Goal: Communication & Community: Answer question/provide support

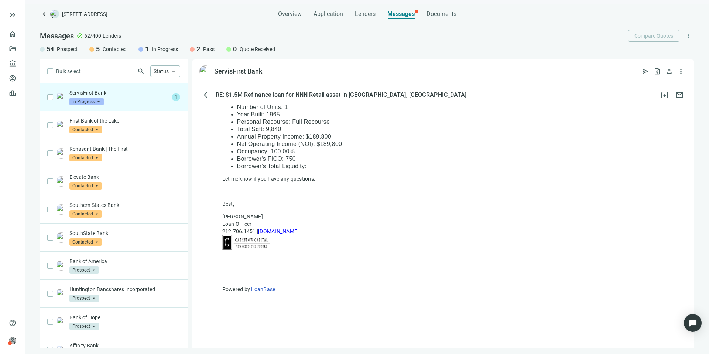
scroll to position [1848, 0]
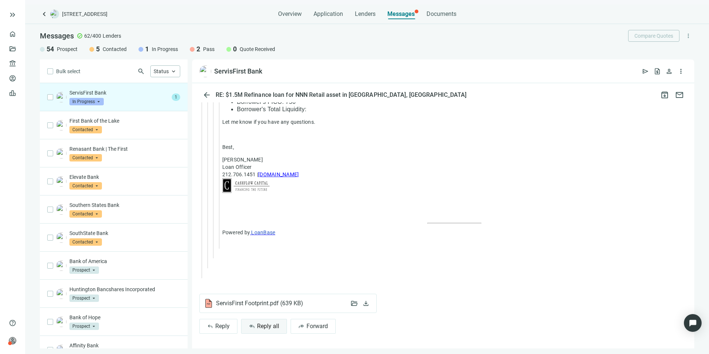
click at [268, 324] on span "Reply all" at bounding box center [268, 326] width 22 height 7
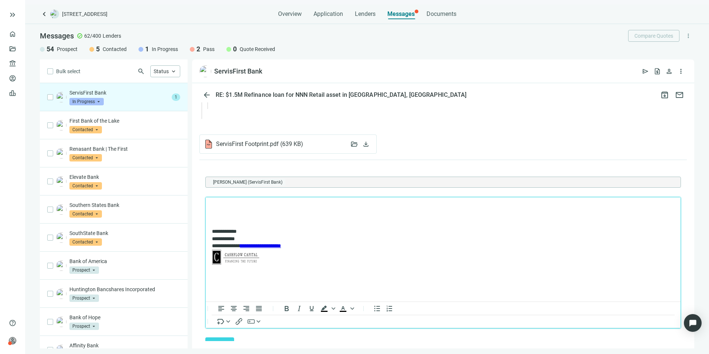
scroll to position [0, 0]
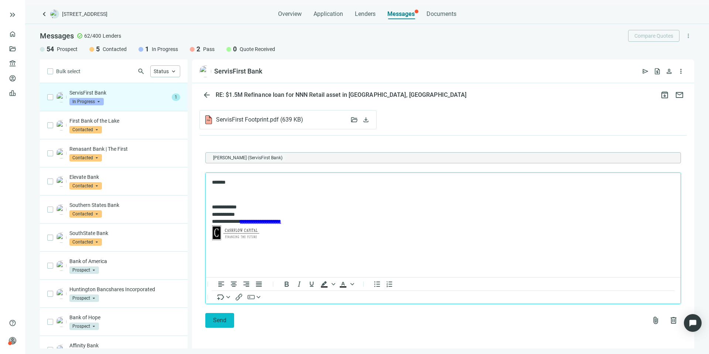
click at [227, 317] on button "Send" at bounding box center [219, 320] width 29 height 15
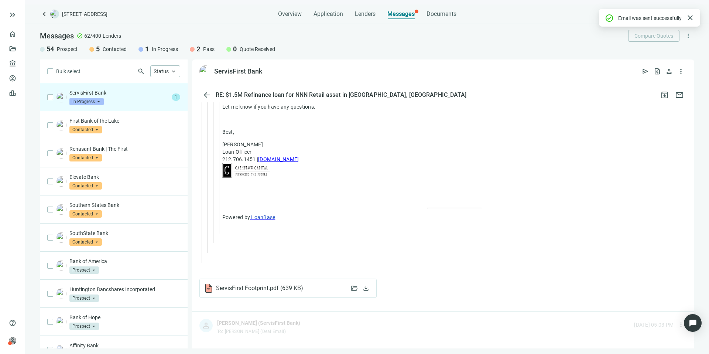
scroll to position [2032, 0]
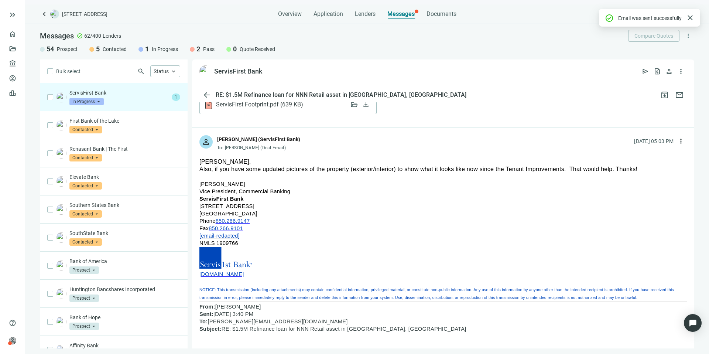
click at [254, 108] on span "ServisFirst Footprint.pdf ( 639 KB )" at bounding box center [259, 104] width 87 height 7
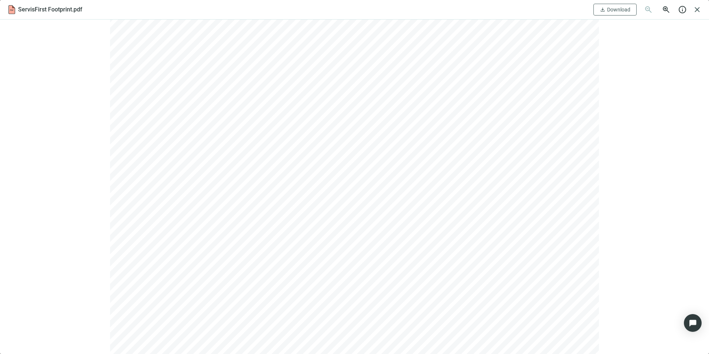
scroll to position [51, 0]
click at [628, 7] on span "Download" at bounding box center [618, 10] width 23 height 6
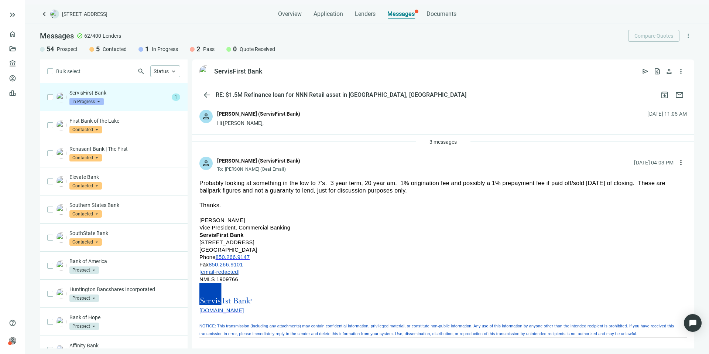
scroll to position [1326, 0]
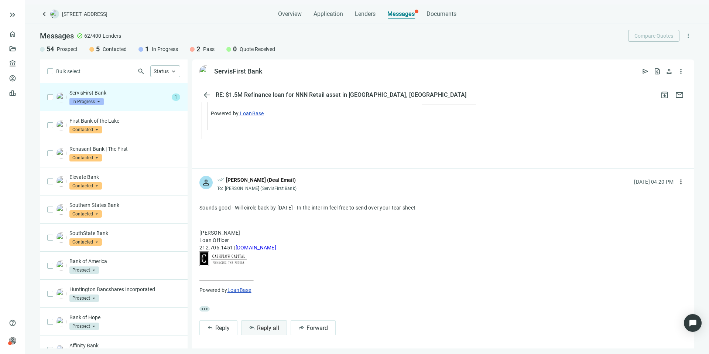
click at [267, 326] on span "Reply all" at bounding box center [268, 327] width 22 height 7
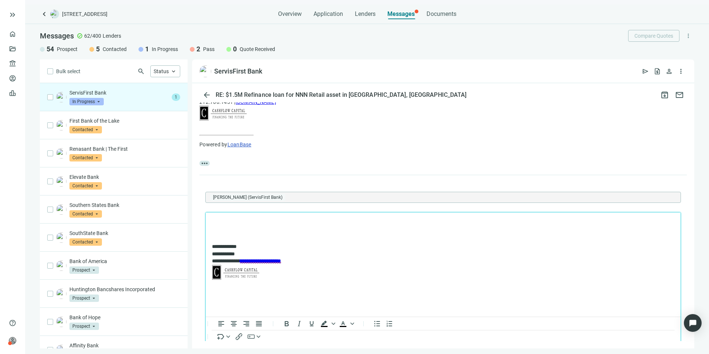
scroll to position [0, 0]
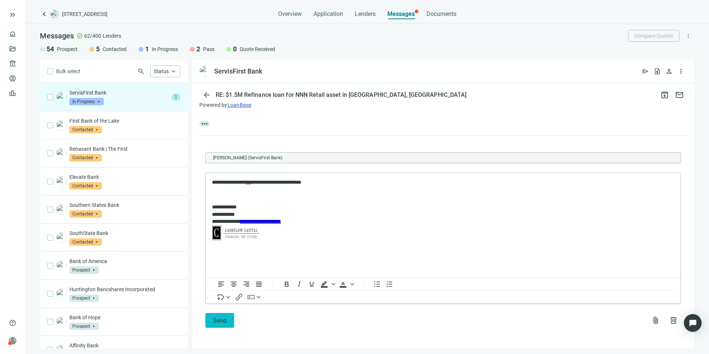
click at [210, 323] on button "Send" at bounding box center [219, 320] width 29 height 15
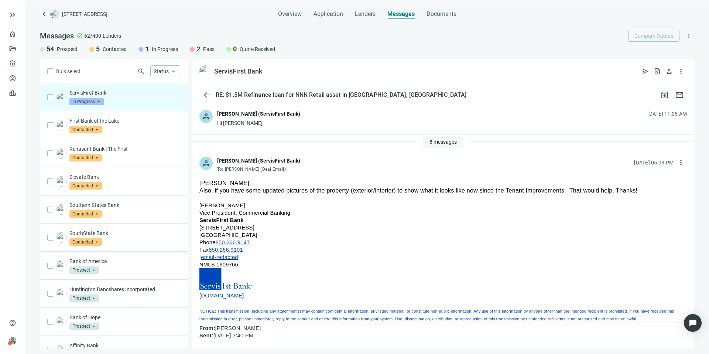
click at [432, 145] on button "8 messages" at bounding box center [443, 142] width 40 height 12
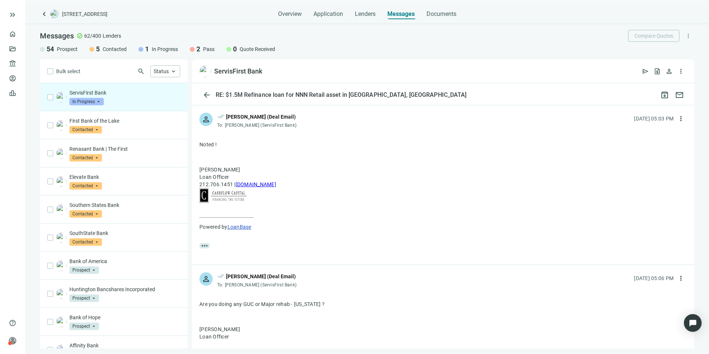
scroll to position [2567, 0]
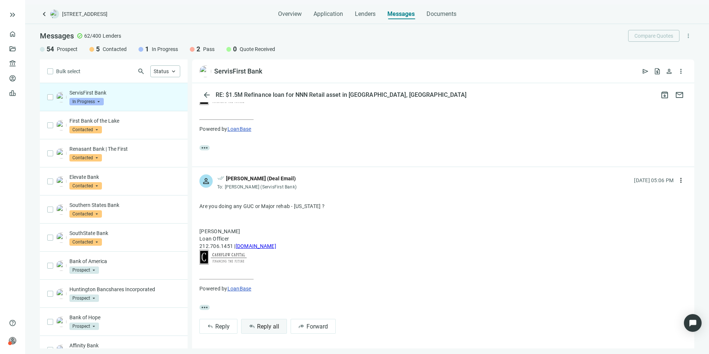
click at [270, 327] on span "Reply all" at bounding box center [268, 326] width 22 height 7
type textarea "**********"
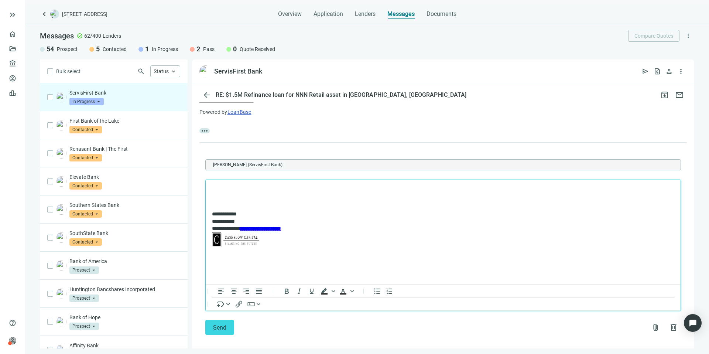
scroll to position [2750, 0]
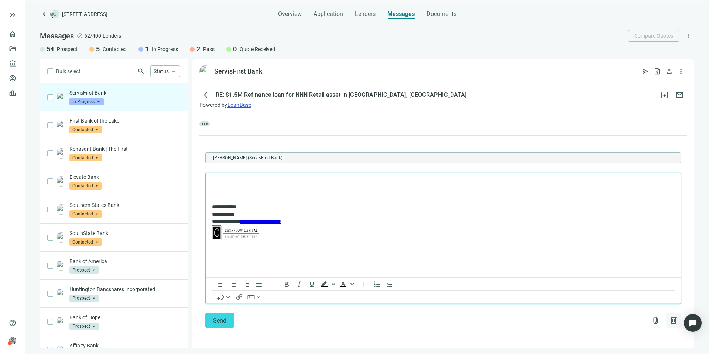
click at [669, 318] on span "delete" at bounding box center [673, 320] width 9 height 9
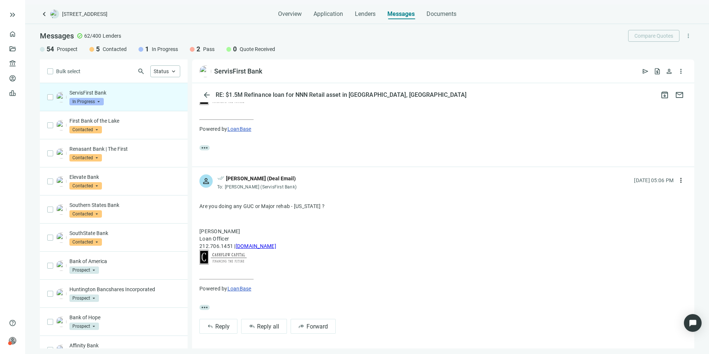
scroll to position [2567, 0]
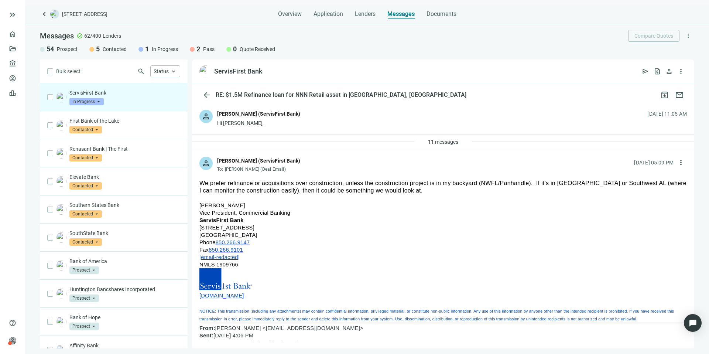
drag, startPoint x: 583, startPoint y: 183, endPoint x: 621, endPoint y: 184, distance: 38.1
click at [621, 184] on span "We prefer refinance or acquisitions over construction, unless the construction …" at bounding box center [442, 187] width 487 height 14
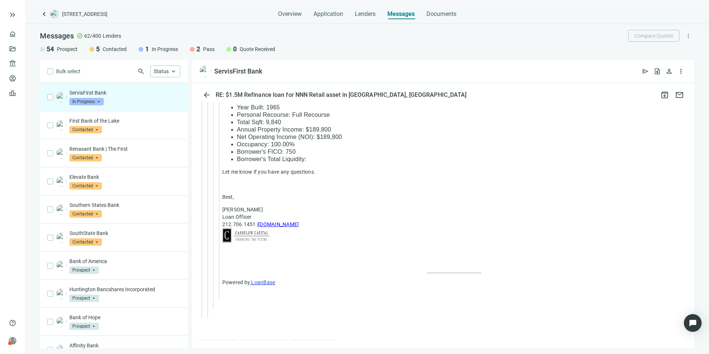
scroll to position [1627, 0]
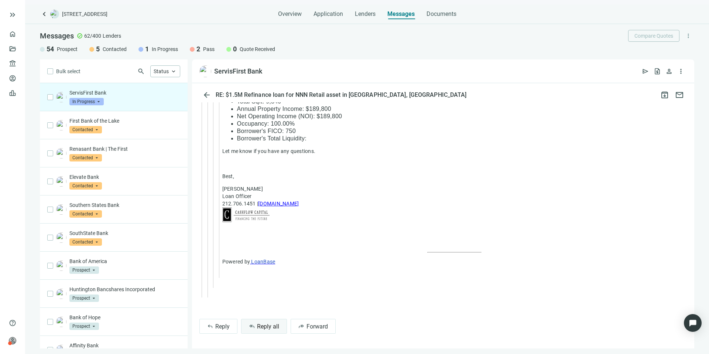
click at [267, 325] on span "Reply all" at bounding box center [268, 326] width 22 height 7
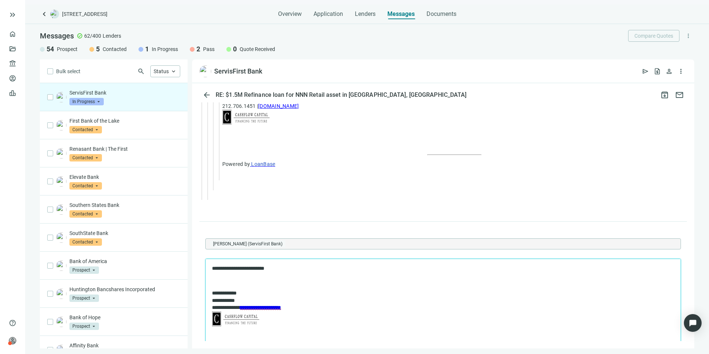
scroll to position [1811, 0]
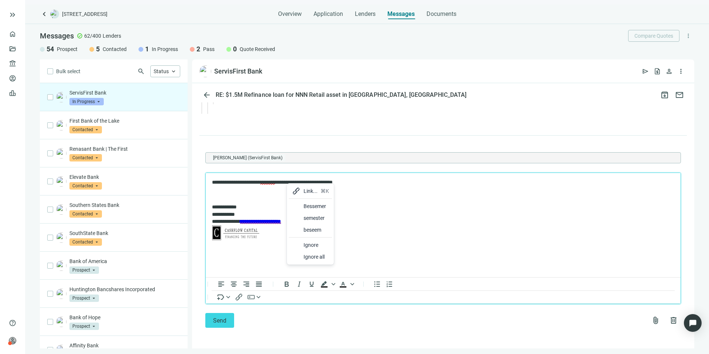
click at [296, 202] on div at bounding box center [296, 206] width 9 height 9
click at [298, 206] on p "**********" at bounding box center [439, 223] width 455 height 38
click at [220, 323] on span "Send" at bounding box center [219, 320] width 13 height 7
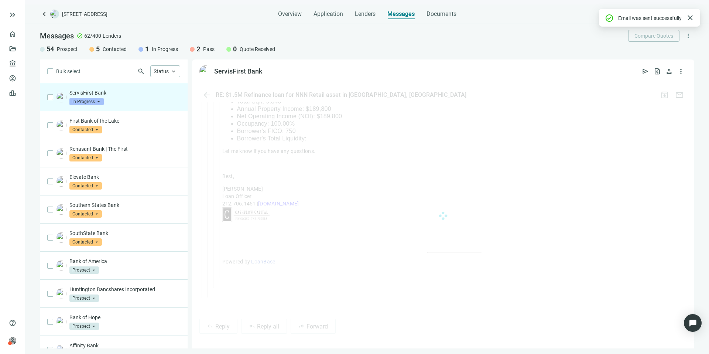
scroll to position [1787, 0]
